Goal: Information Seeking & Learning: Learn about a topic

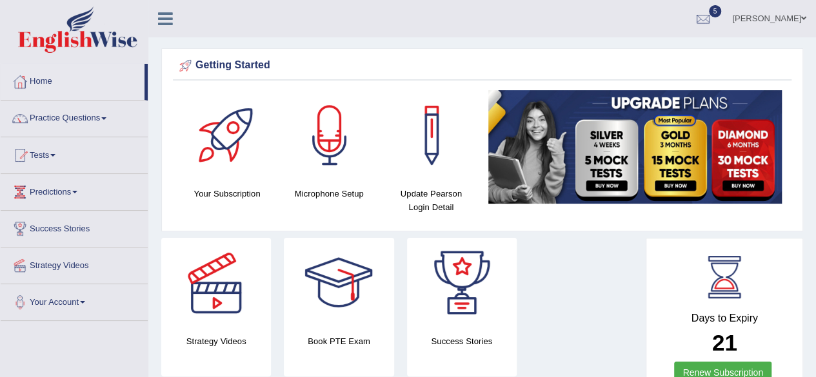
drag, startPoint x: 825, startPoint y: 29, endPoint x: 809, endPoint y: 14, distance: 21.4
click at [809, 14] on html "Toggle navigation Home Practice Questions Speaking Practice Read Aloud Repeat S…" at bounding box center [408, 188] width 816 height 377
click at [84, 108] on link "Practice Questions" at bounding box center [74, 117] width 147 height 32
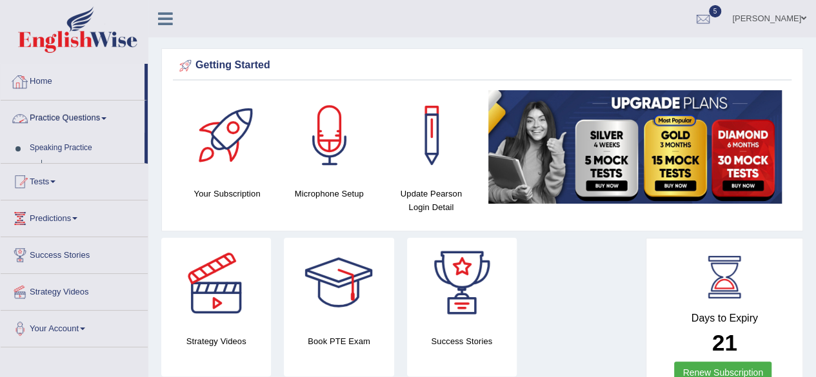
click at [84, 108] on link "Practice Questions" at bounding box center [73, 117] width 144 height 32
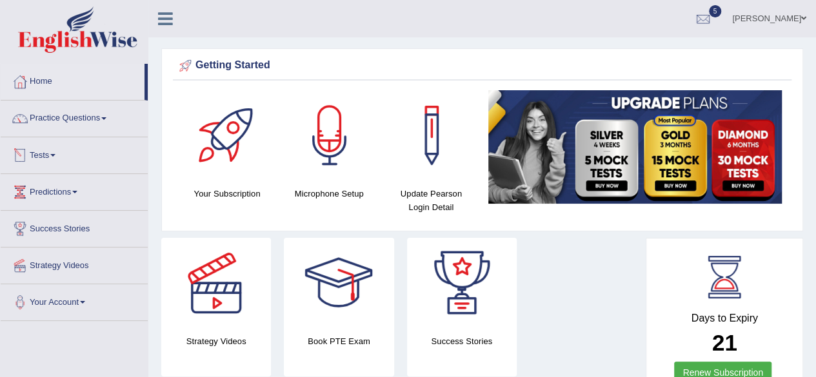
click at [79, 126] on link "Practice Questions" at bounding box center [74, 117] width 147 height 32
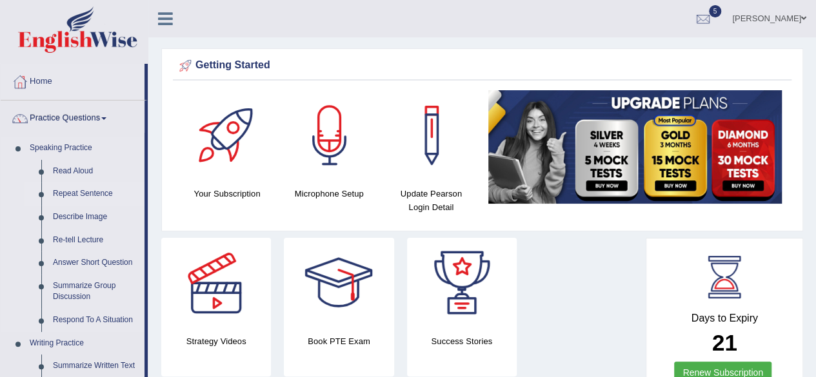
click at [74, 190] on link "Repeat Sentence" at bounding box center [95, 193] width 97 height 23
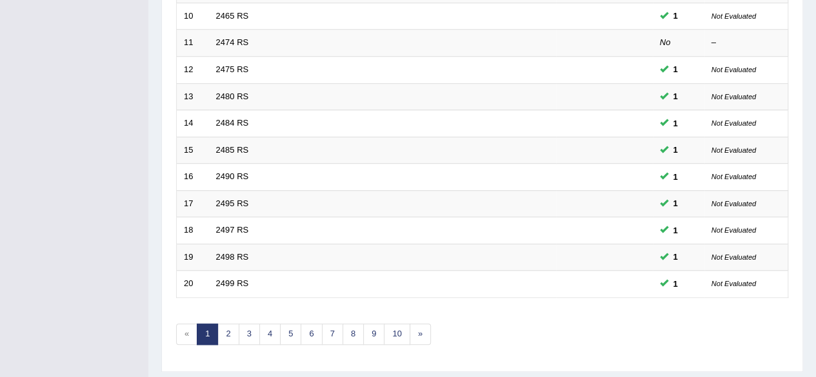
scroll to position [470, 0]
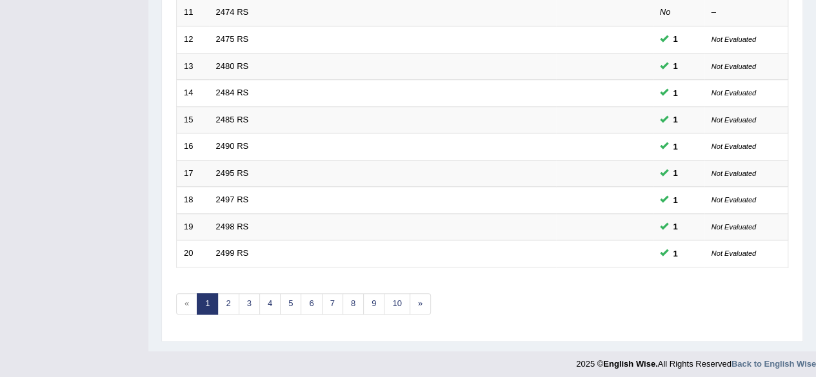
click at [226, 304] on link "2" at bounding box center [227, 303] width 21 height 21
click at [246, 301] on link "3" at bounding box center [249, 303] width 21 height 21
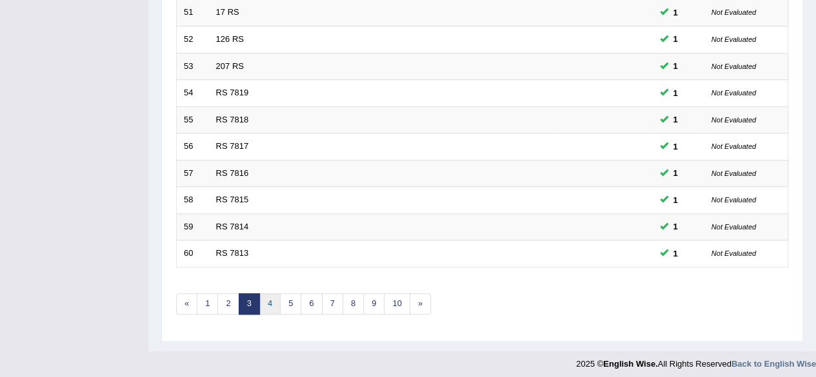
click at [271, 305] on link "4" at bounding box center [269, 303] width 21 height 21
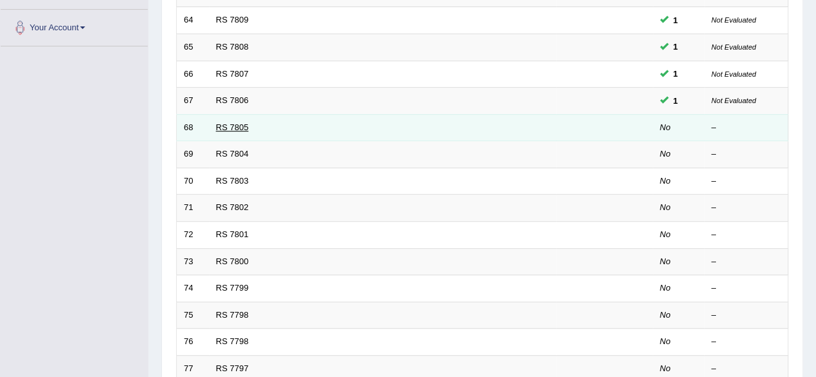
click at [224, 124] on link "RS 7805" at bounding box center [232, 128] width 33 height 10
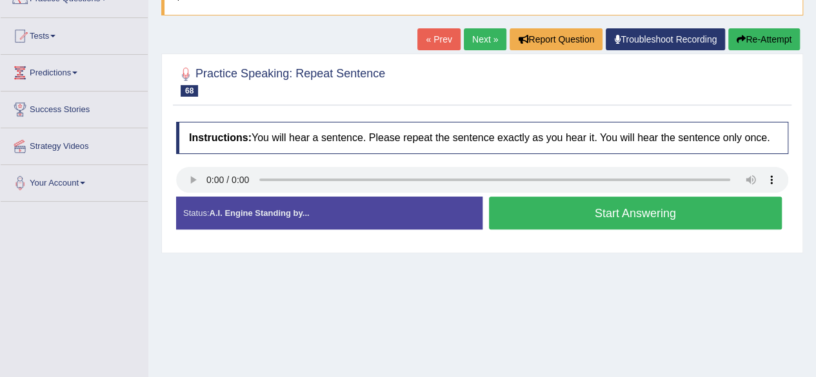
click at [672, 226] on button "Start Answering" at bounding box center [635, 213] width 293 height 33
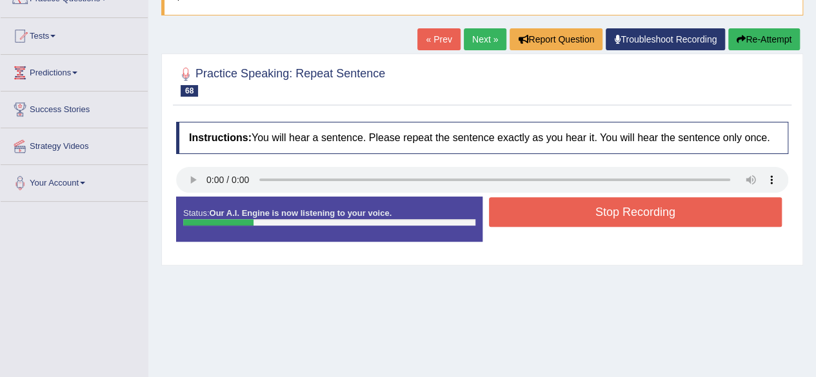
click at [672, 226] on div "Stop Recording" at bounding box center [635, 213] width 306 height 33
click at [663, 220] on button "Stop Recording" at bounding box center [635, 212] width 293 height 30
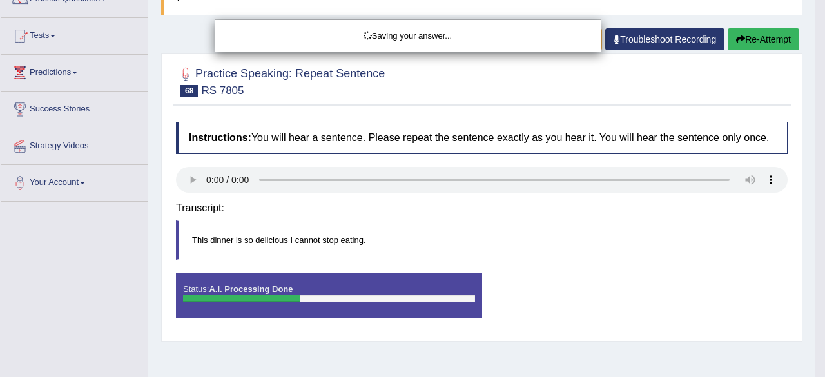
click at [663, 220] on body "Toggle navigation Home Practice Questions Speaking Practice Read Aloud Repeat S…" at bounding box center [412, 69] width 825 height 377
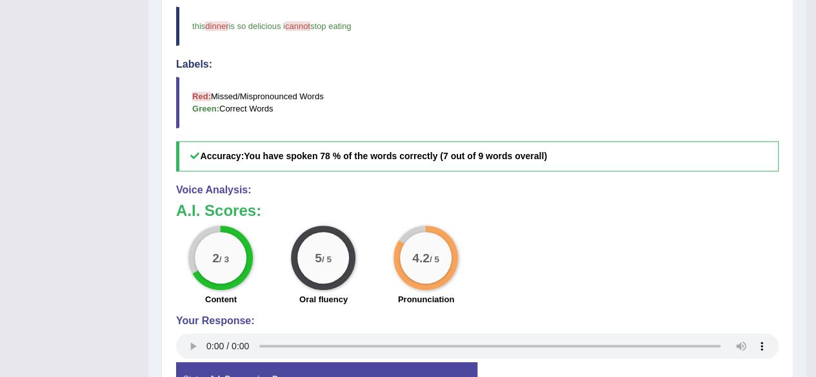
scroll to position [77, 0]
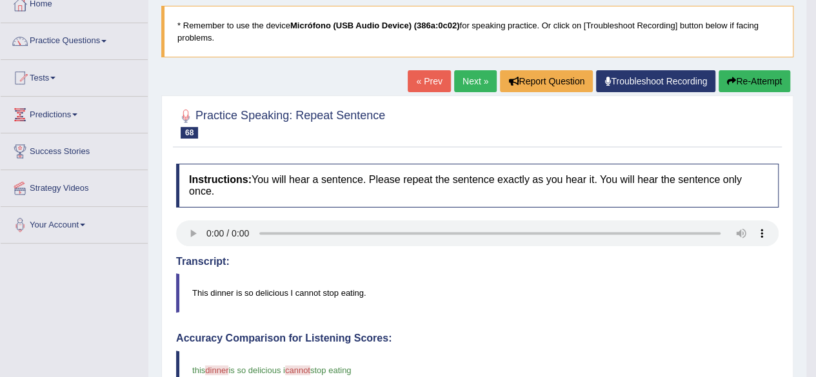
click at [477, 64] on div "Home Practice Speaking: Repeat Sentence RS 7805 * Remember to use the device Mi…" at bounding box center [477, 354] width 658 height 863
click at [472, 74] on link "Next »" at bounding box center [475, 81] width 43 height 22
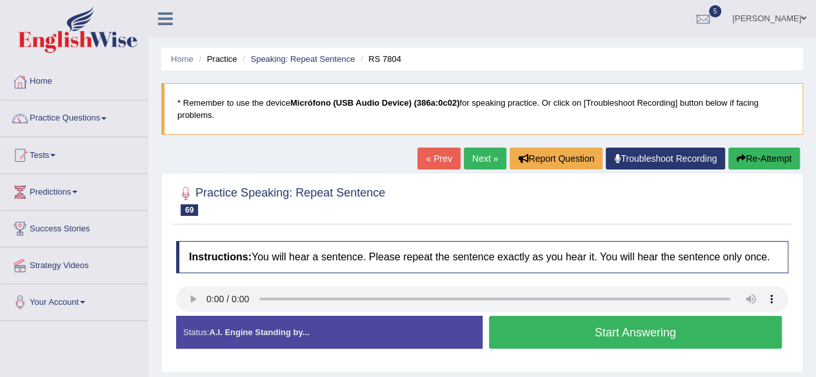
click at [631, 334] on button "Start Answering" at bounding box center [635, 332] width 293 height 33
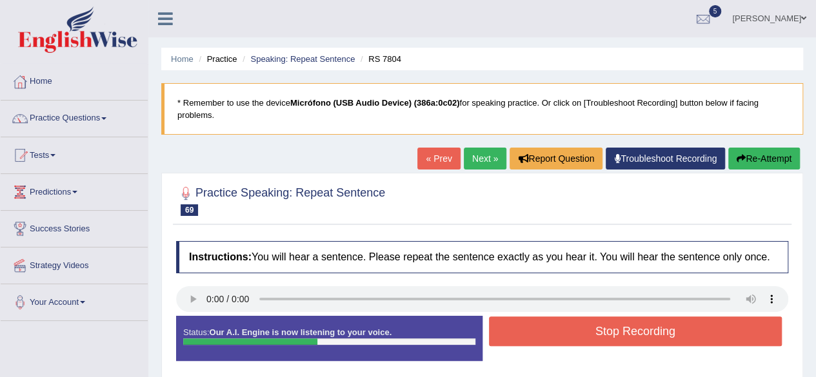
click at [669, 335] on button "Stop Recording" at bounding box center [635, 332] width 293 height 30
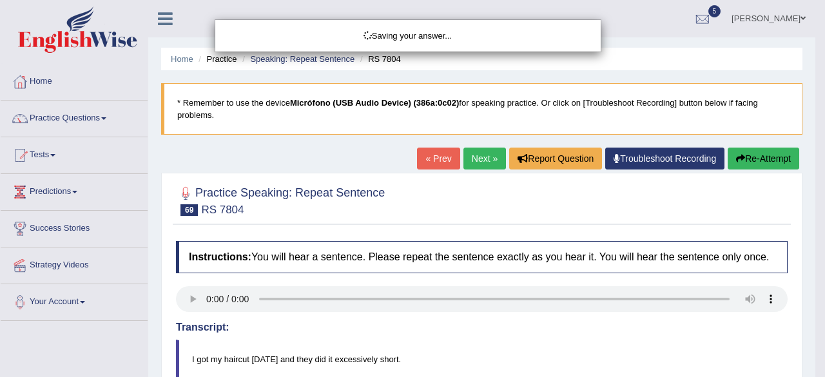
drag, startPoint x: 785, startPoint y: 225, endPoint x: 791, endPoint y: 262, distance: 37.8
click at [791, 262] on div "Saving your answer..." at bounding box center [412, 188] width 825 height 377
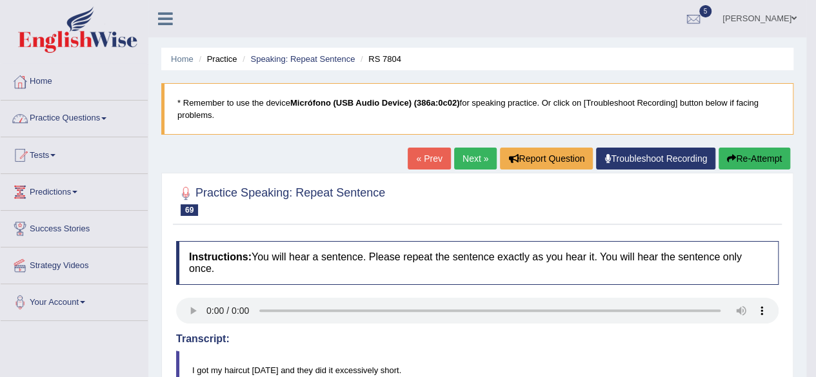
click at [78, 113] on link "Practice Questions" at bounding box center [74, 117] width 147 height 32
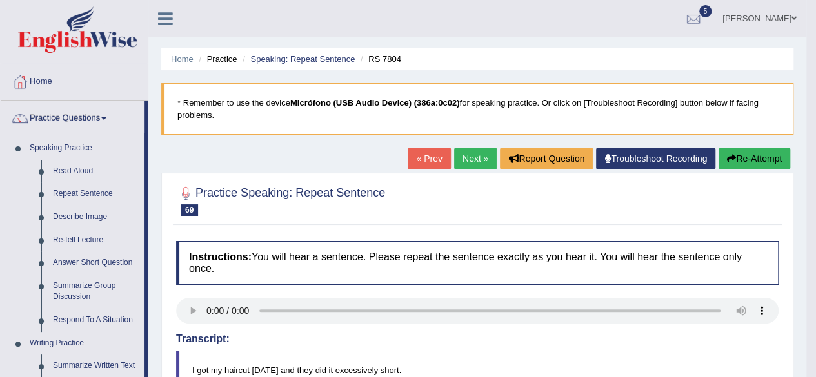
drag, startPoint x: 147, startPoint y: 128, endPoint x: 153, endPoint y: 195, distance: 68.0
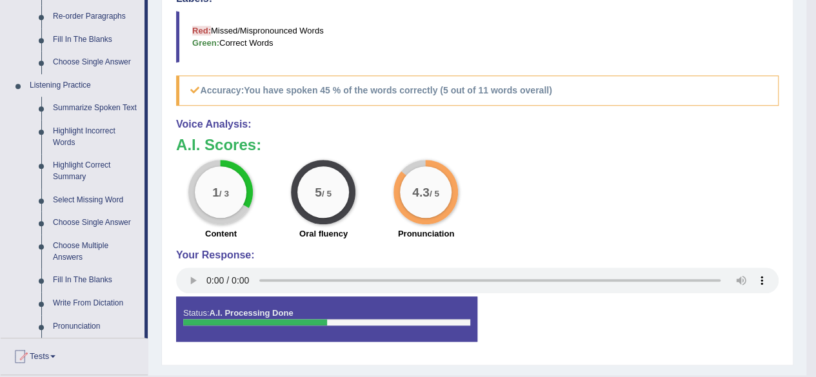
scroll to position [493, 0]
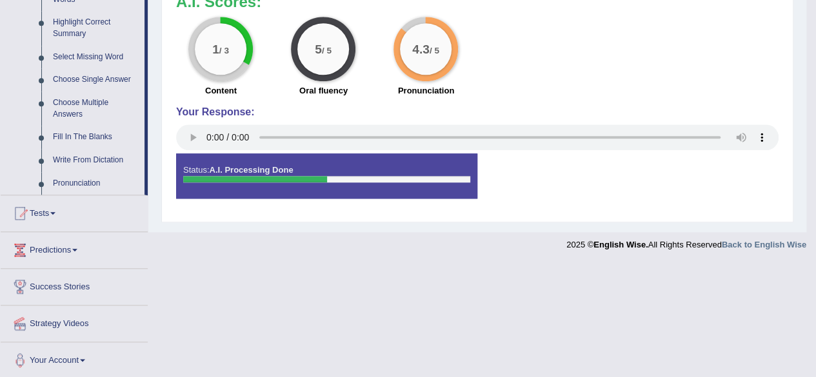
click at [55, 212] on span at bounding box center [52, 213] width 5 height 3
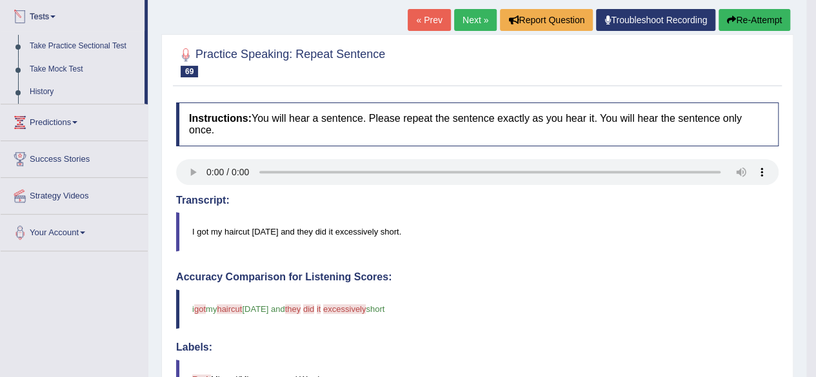
scroll to position [116, 0]
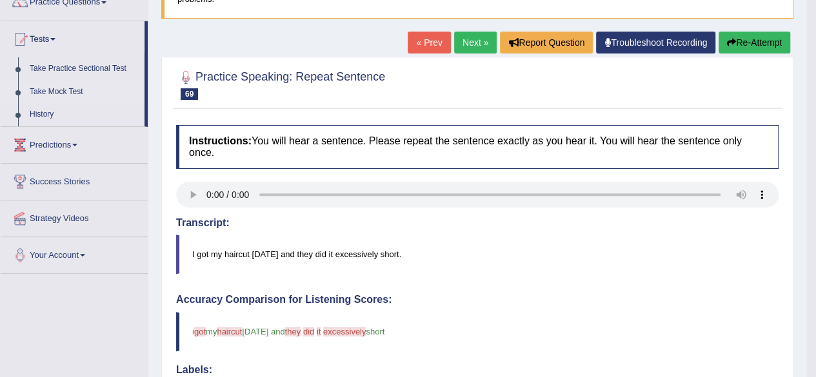
click at [57, 92] on link "Take Mock Test" at bounding box center [84, 92] width 121 height 23
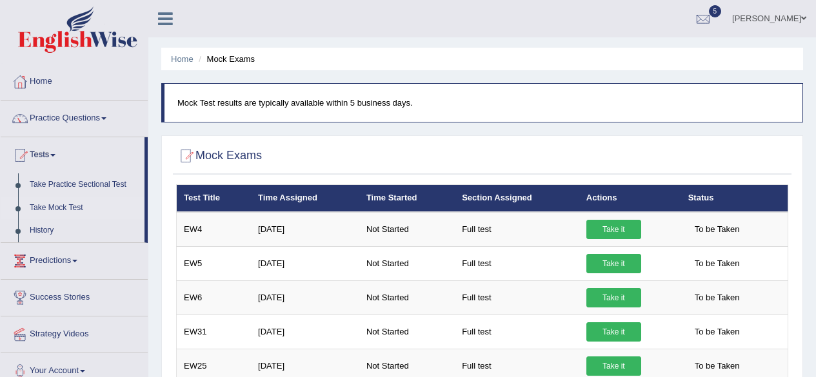
click at [600, 185] on th "Actions" at bounding box center [630, 198] width 102 height 27
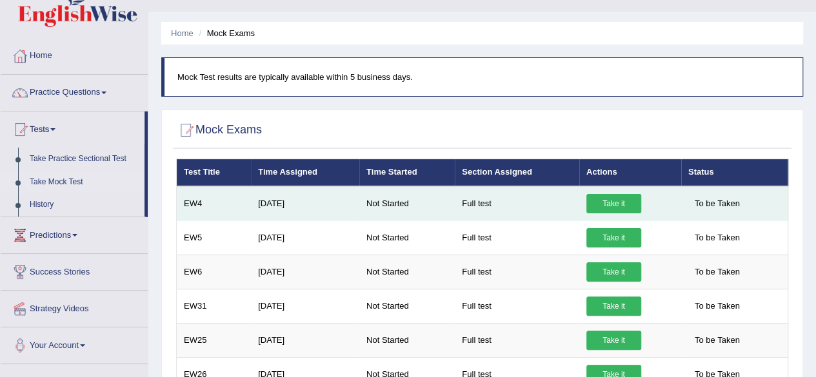
click at [600, 211] on link "Take it" at bounding box center [613, 203] width 55 height 19
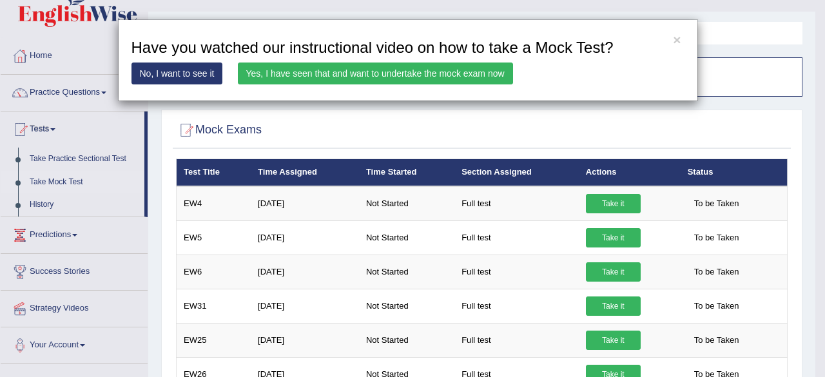
click at [280, 75] on link "Yes, I have seen that and want to undertake the mock exam now" at bounding box center [375, 74] width 275 height 22
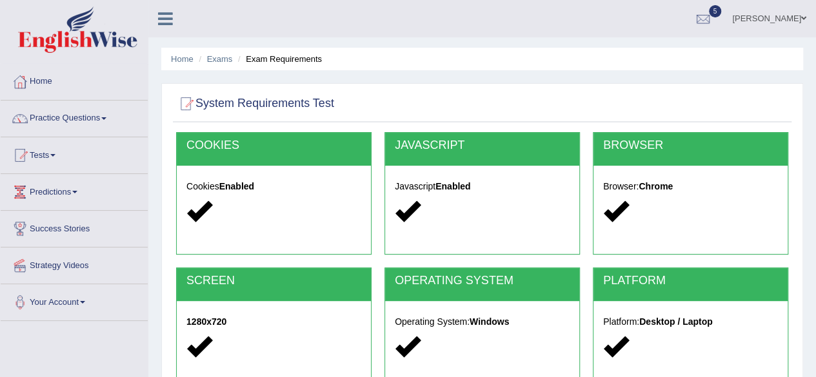
scroll to position [119, 0]
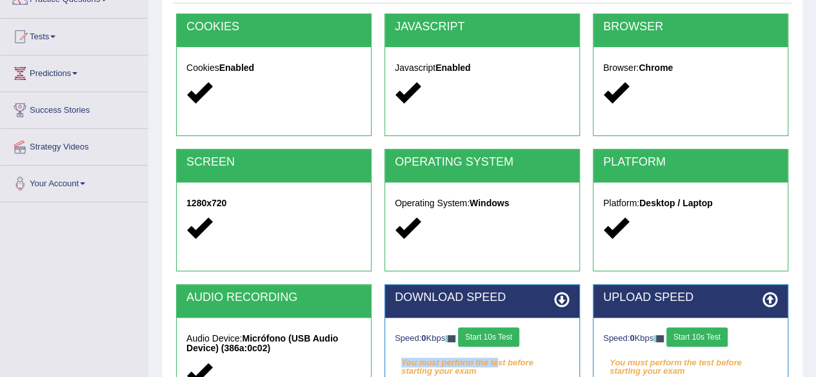
drag, startPoint x: 496, startPoint y: 353, endPoint x: 501, endPoint y: 334, distance: 19.2
click at [501, 334] on div "Speed: 0 Kbps Start 10s Test You must perform the test before starting your exa…" at bounding box center [482, 350] width 194 height 64
click at [501, 334] on button "Start 10s Test" at bounding box center [488, 337] width 61 height 19
click at [519, 333] on button "Start 10s Test" at bounding box center [501, 337] width 61 height 19
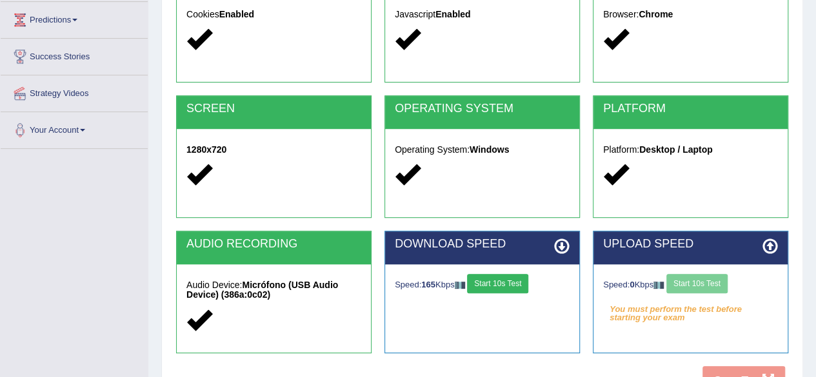
scroll to position [190, 0]
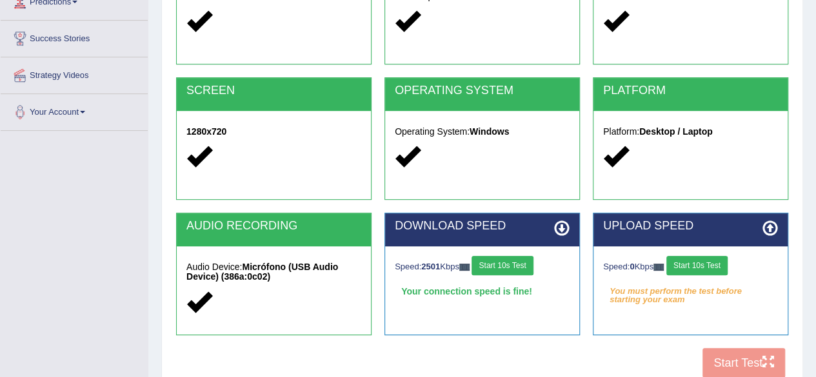
click at [727, 260] on button "Start 10s Test" at bounding box center [696, 265] width 61 height 19
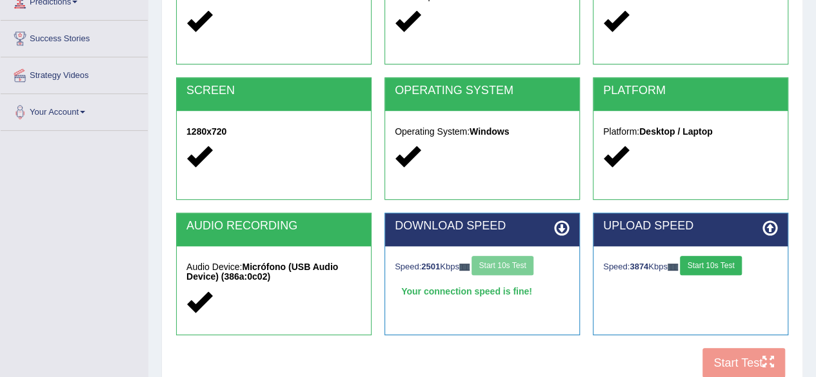
click at [723, 262] on button "Start 10s Test" at bounding box center [710, 265] width 61 height 19
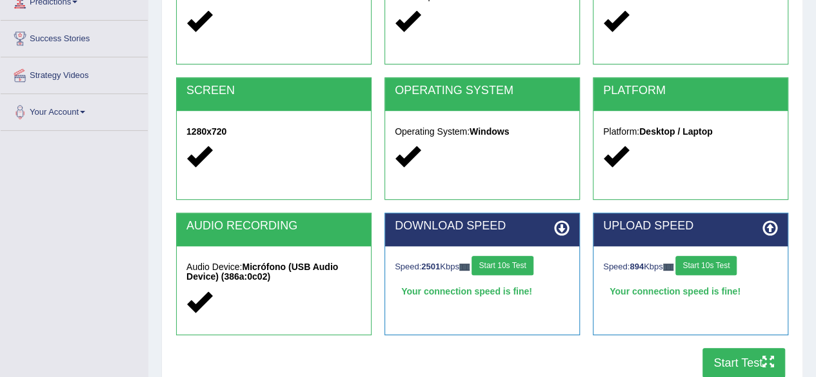
click at [725, 368] on button "Start Test" at bounding box center [743, 363] width 83 height 30
